Goal: Task Accomplishment & Management: Use online tool/utility

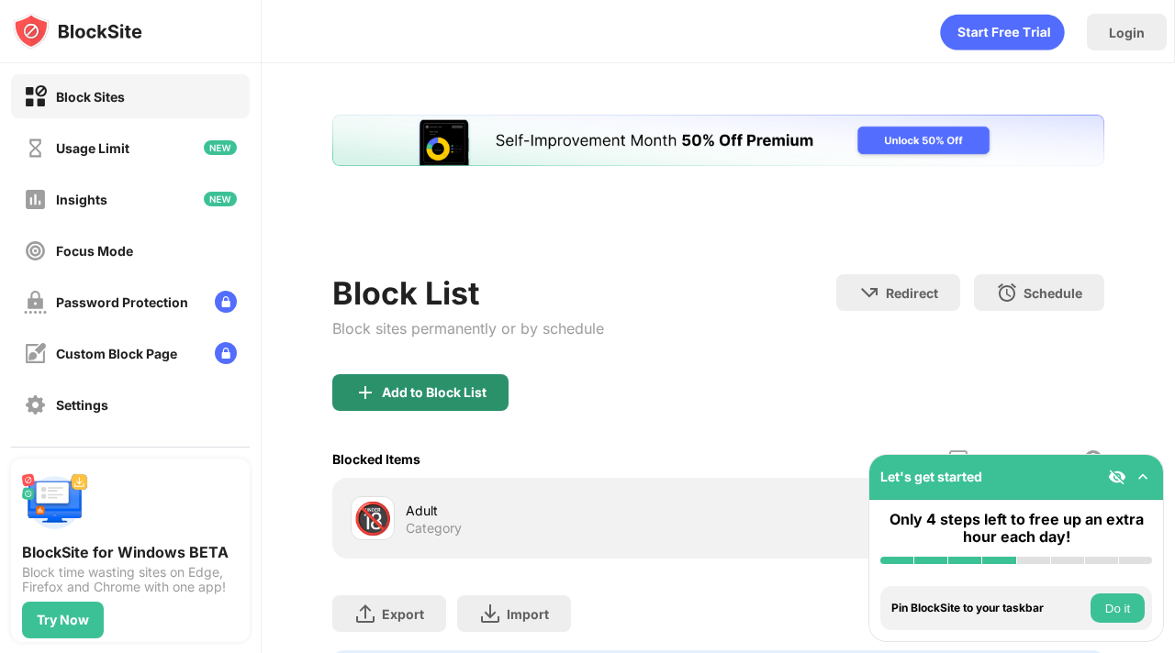
click at [453, 399] on div "Add to Block List Blocked Items Whitelist mode Block all websites except for th…" at bounding box center [718, 466] width 772 height 184
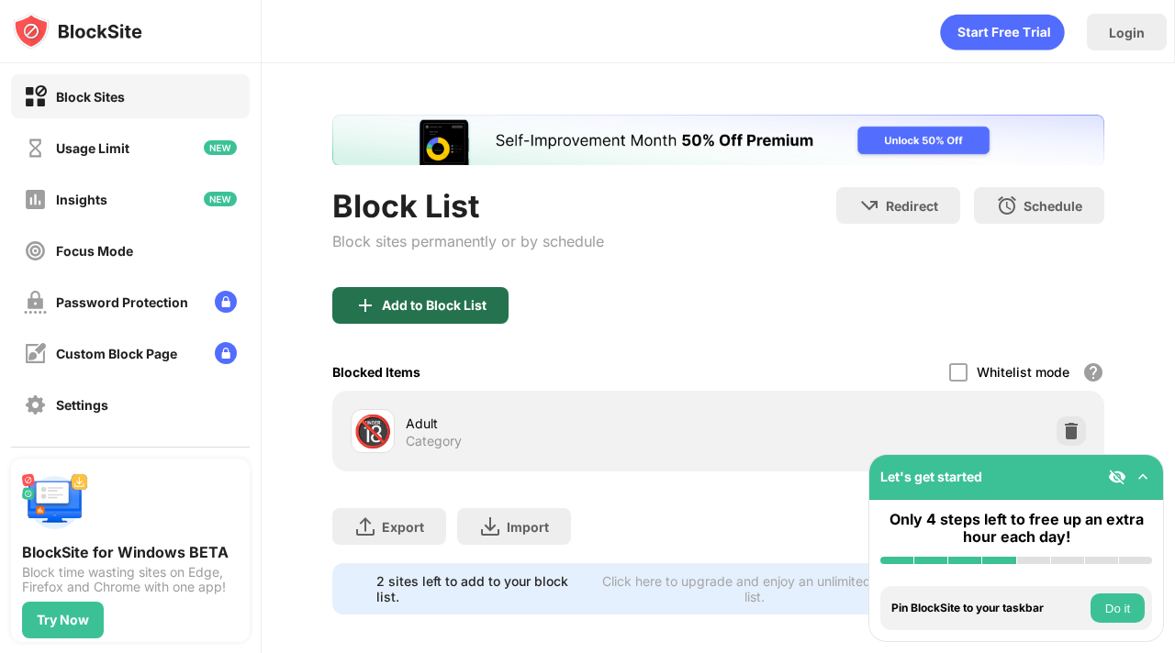
click at [429, 305] on div "Add to Block List" at bounding box center [434, 305] width 105 height 15
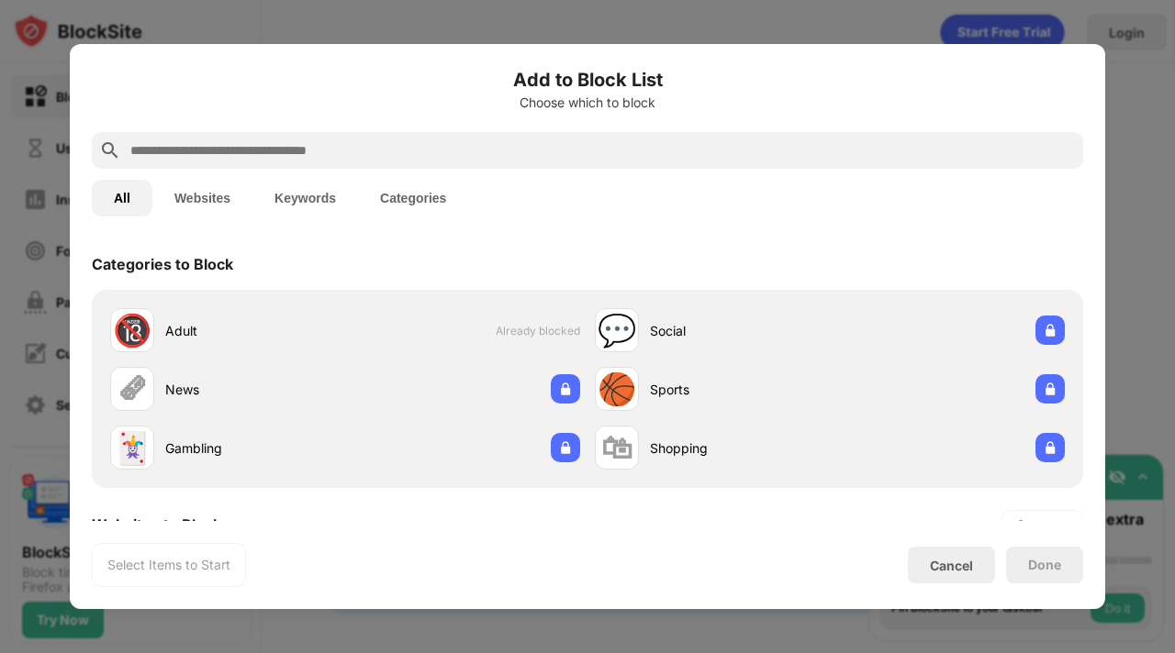
click at [497, 146] on input "text" at bounding box center [601, 150] width 947 height 22
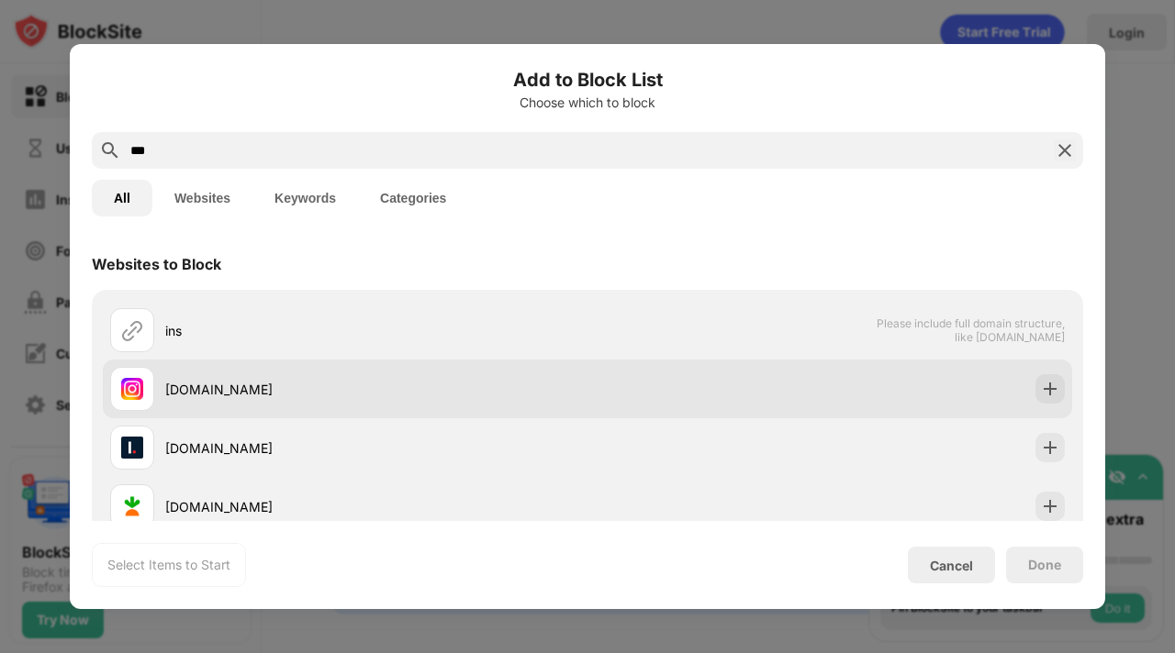
type input "***"
click at [369, 368] on div "[DOMAIN_NAME]" at bounding box center [348, 389] width 477 height 44
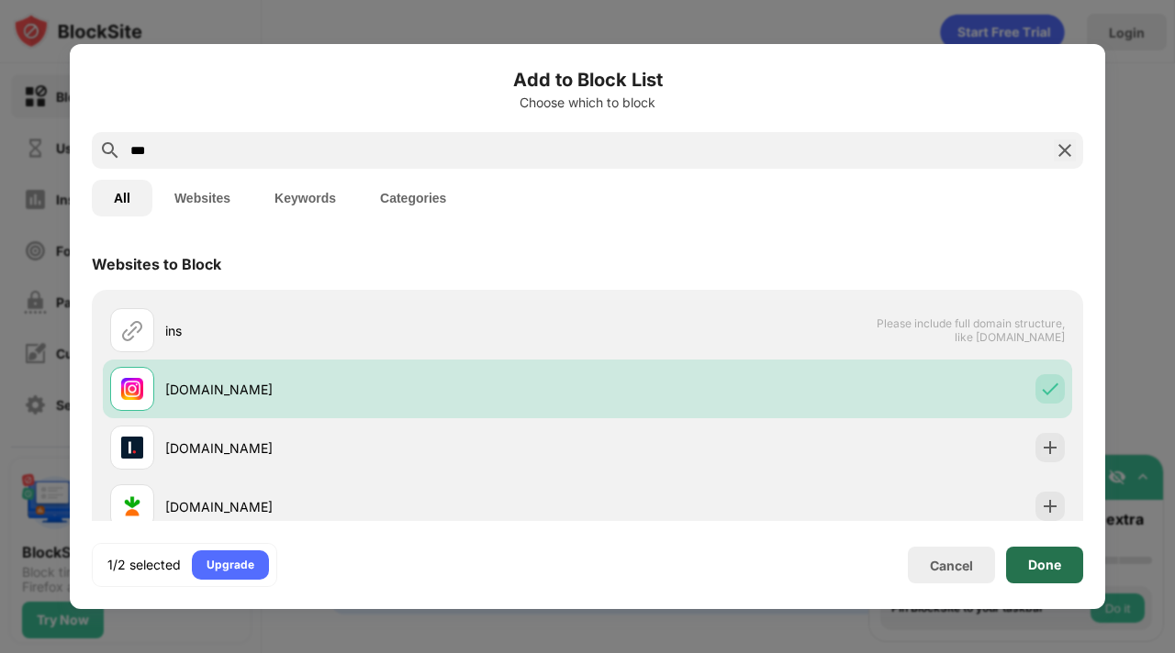
click at [1026, 560] on div "Done" at bounding box center [1044, 565] width 77 height 37
